Goal: Navigation & Orientation: Go to known website

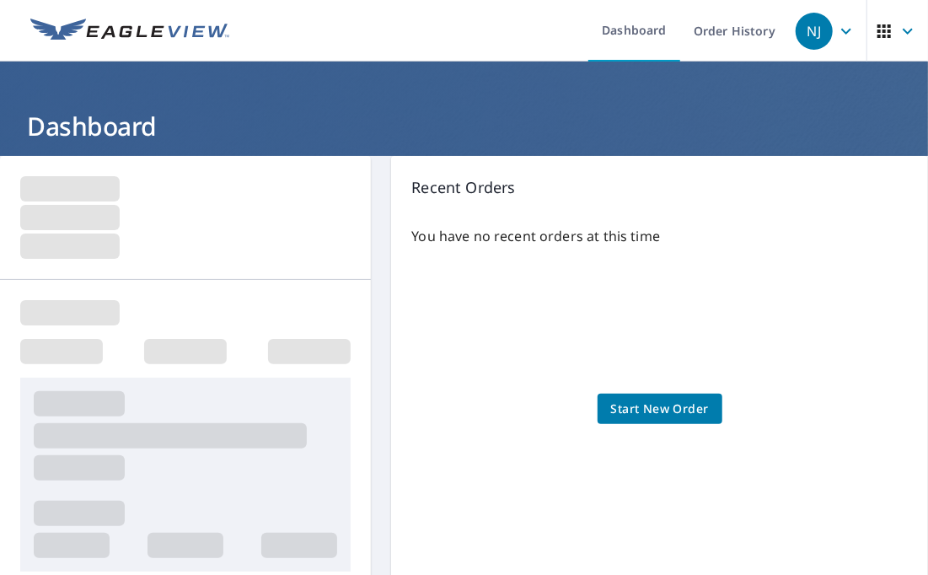
click at [809, 30] on div "NJ" at bounding box center [814, 31] width 37 height 37
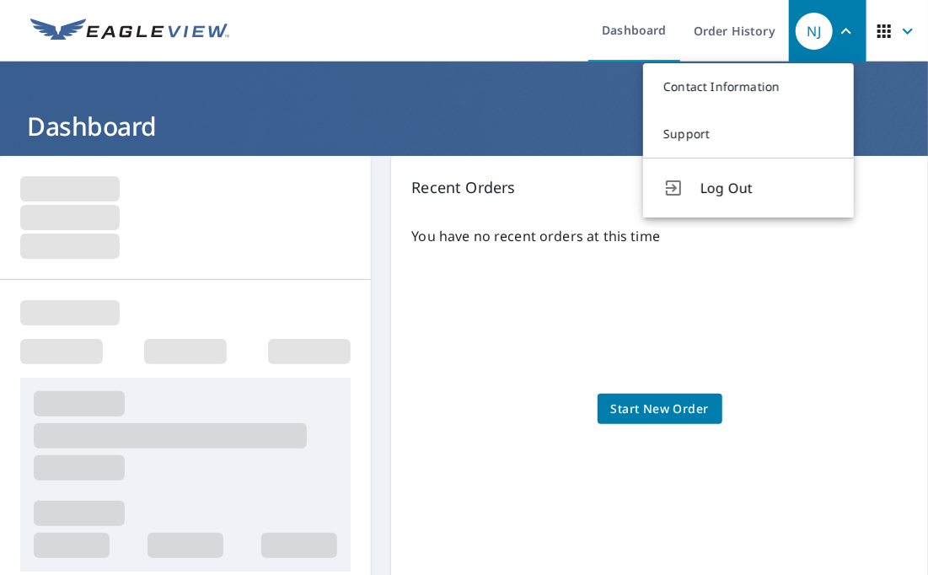
click at [53, 217] on span at bounding box center [69, 217] width 99 height 25
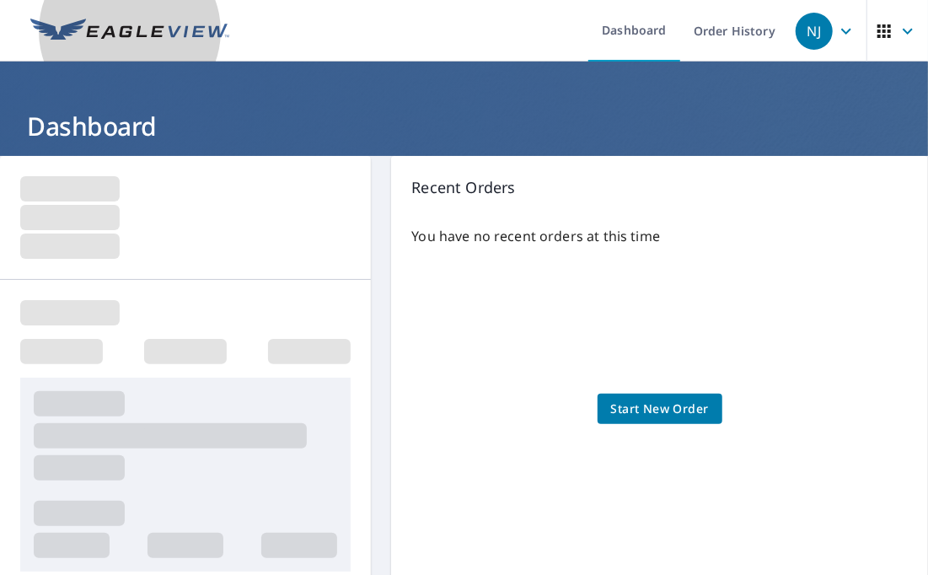
click at [76, 29] on img at bounding box center [129, 31] width 199 height 25
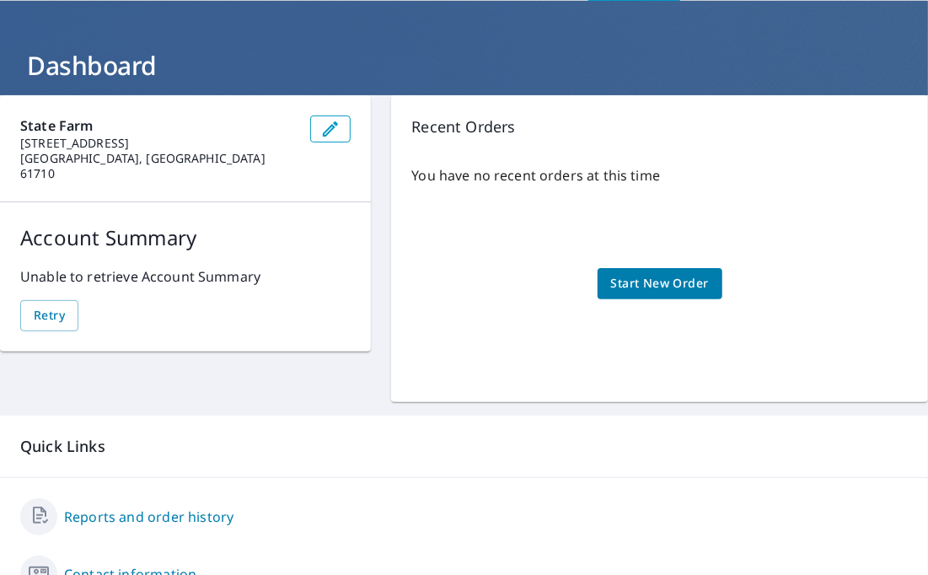
scroll to position [84, 0]
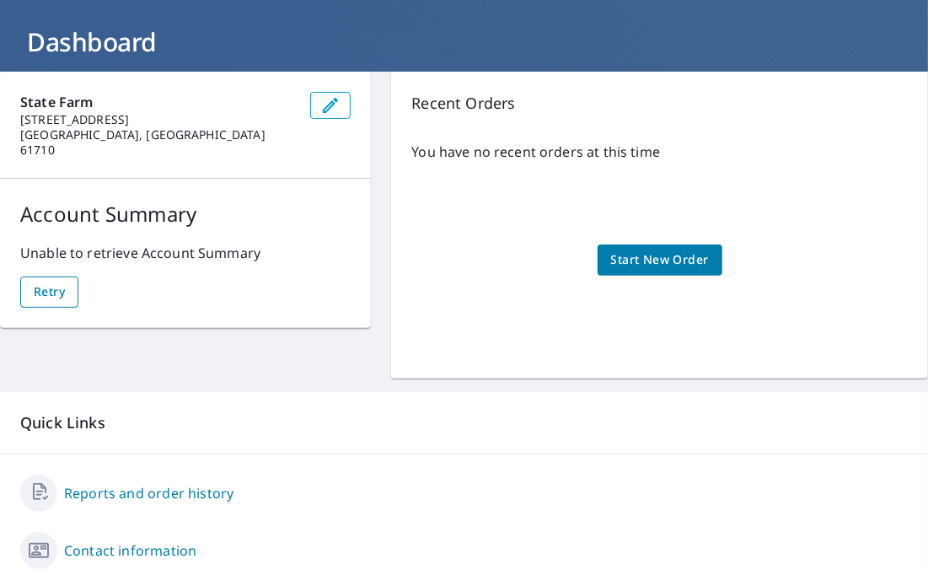
click at [56, 281] on span "Retry" at bounding box center [49, 291] width 31 height 21
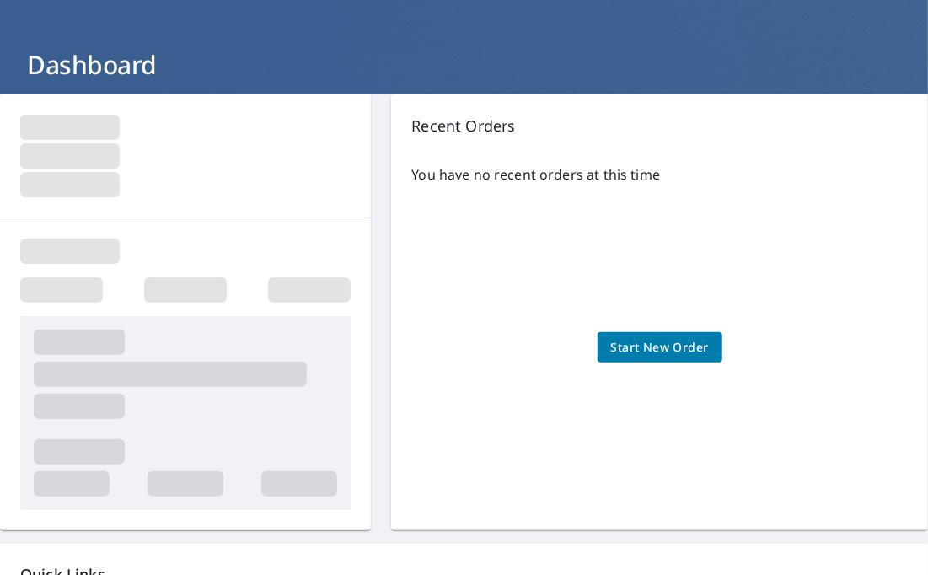
scroll to position [0, 0]
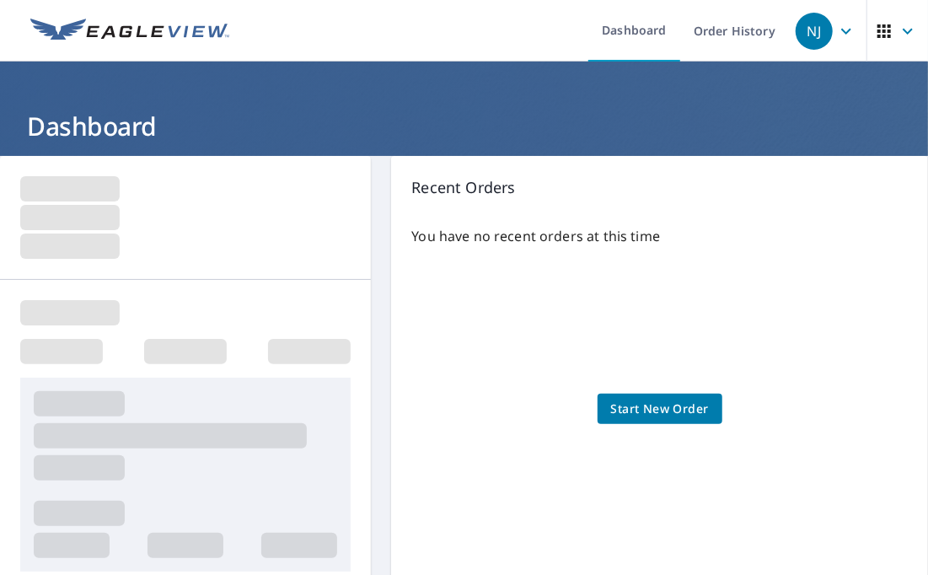
click at [800, 30] on div "NJ" at bounding box center [814, 31] width 37 height 37
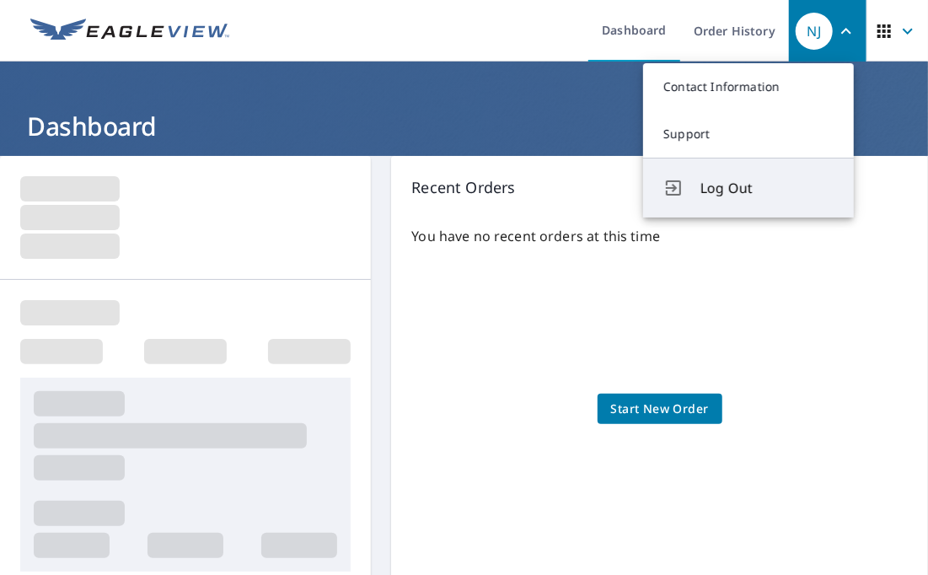
click at [716, 189] on span "Log Out" at bounding box center [766, 188] width 133 height 20
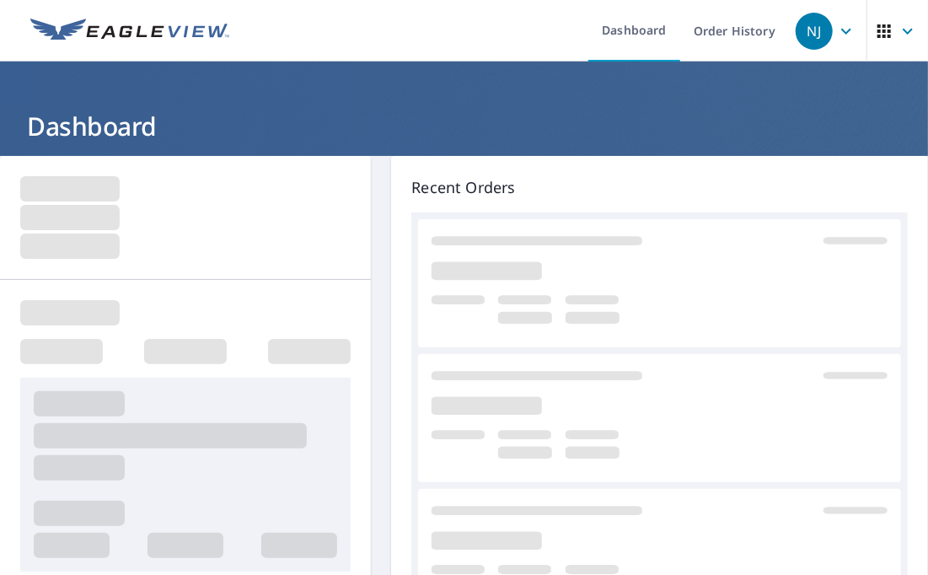
click at [302, 19] on ul "Dashboard Order History" at bounding box center [514, 31] width 550 height 62
